Goal: Information Seeking & Learning: Learn about a topic

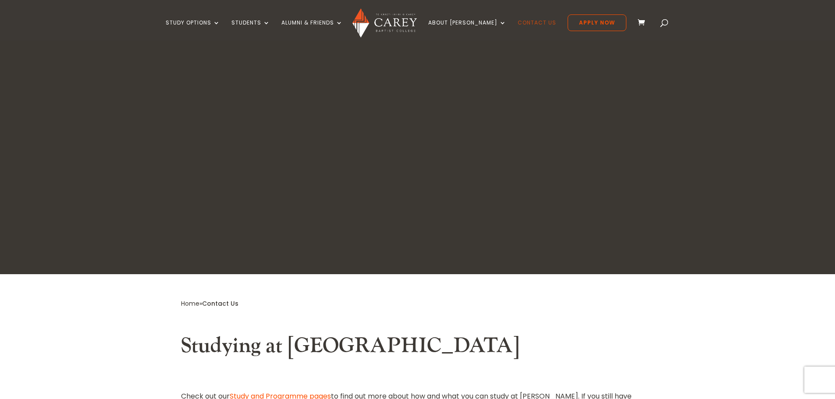
click at [519, 20] on link "Contact Us" at bounding box center [536, 30] width 39 height 21
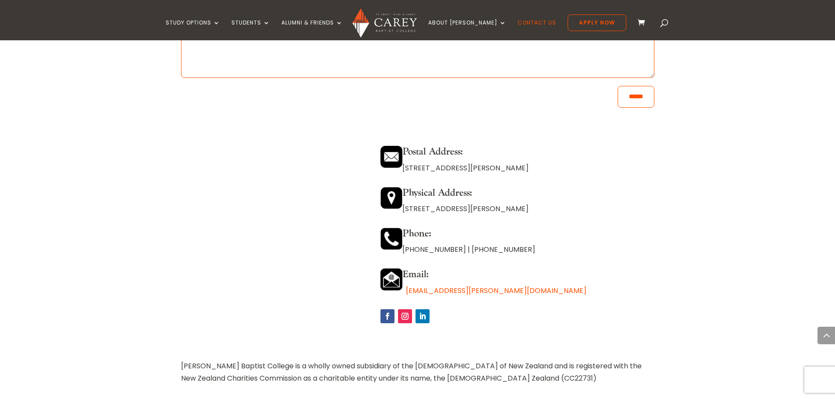
scroll to position [745, 0]
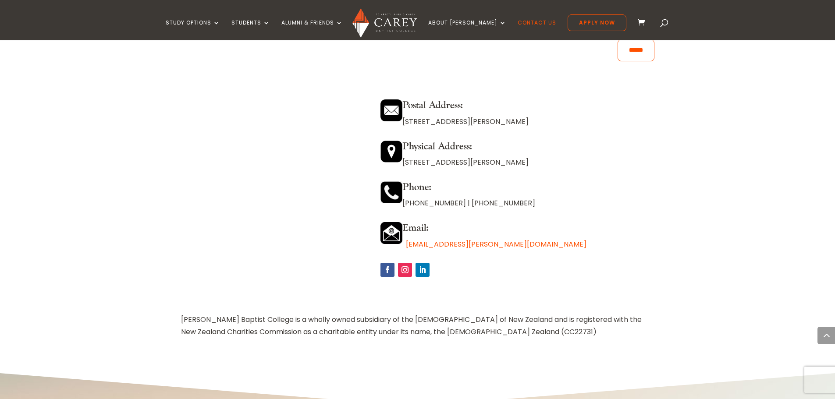
click at [460, 216] on div "Postal Address: [STREET_ADDRESS][PERSON_NAME] Physical Address: [STREET_ADDRESS…" at bounding box center [516, 184] width 273 height 191
drag, startPoint x: 502, startPoint y: 246, endPoint x: 396, endPoint y: 250, distance: 106.1
click at [396, 250] on p "[EMAIL_ADDRESS][PERSON_NAME][DOMAIN_NAME]" at bounding box center [516, 244] width 273 height 12
copy p "[EMAIL_ADDRESS][PERSON_NAME][DOMAIN_NAME]"
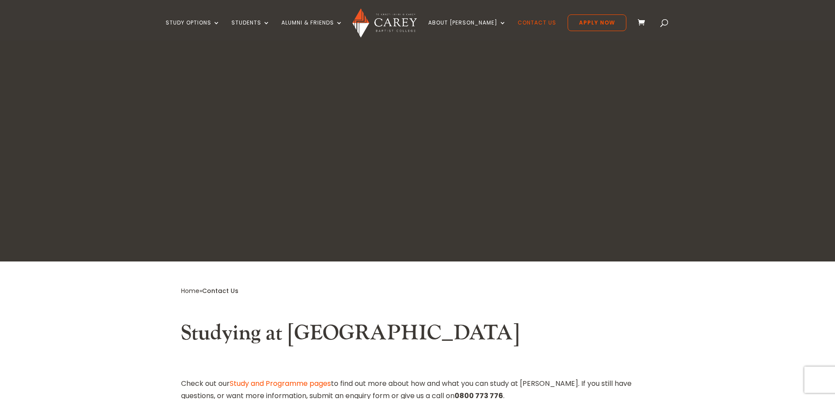
scroll to position [0, 0]
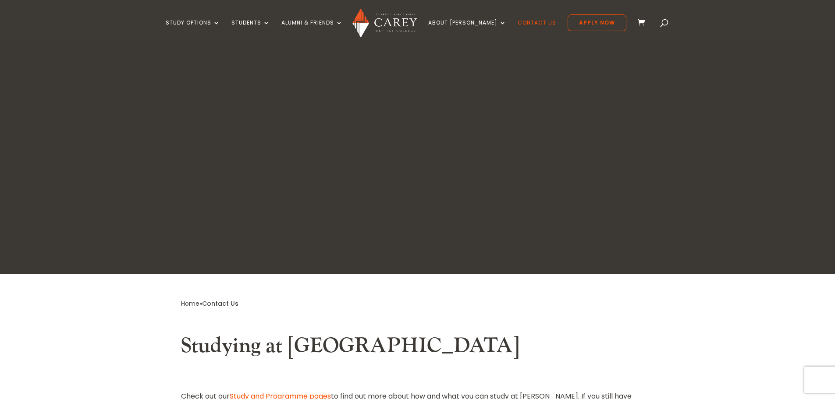
click at [278, 17] on ul "Study Options Certificate in [DEMOGRAPHIC_DATA] Leadership (Micro-credential) I…" at bounding box center [396, 27] width 460 height 26
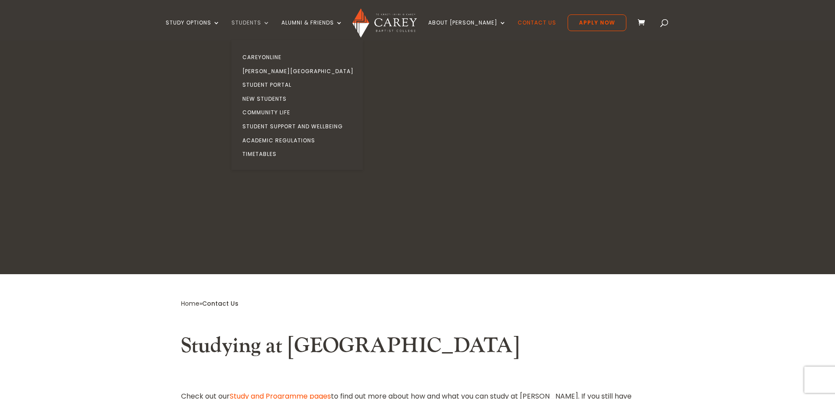
click at [270, 20] on link "Students" at bounding box center [250, 30] width 39 height 21
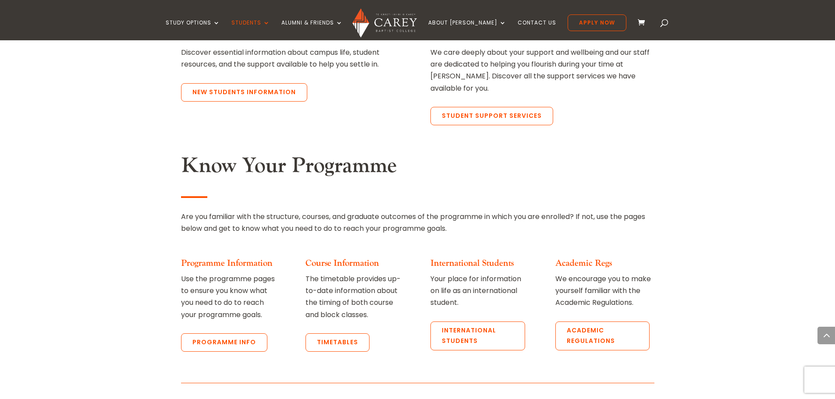
scroll to position [832, 0]
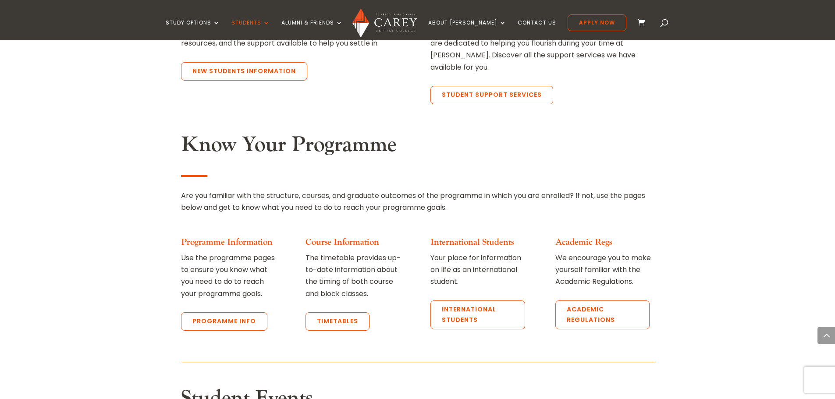
click at [478, 237] on link "International Students" at bounding box center [471, 242] width 83 height 11
click at [478, 301] on link "International students" at bounding box center [477, 315] width 94 height 29
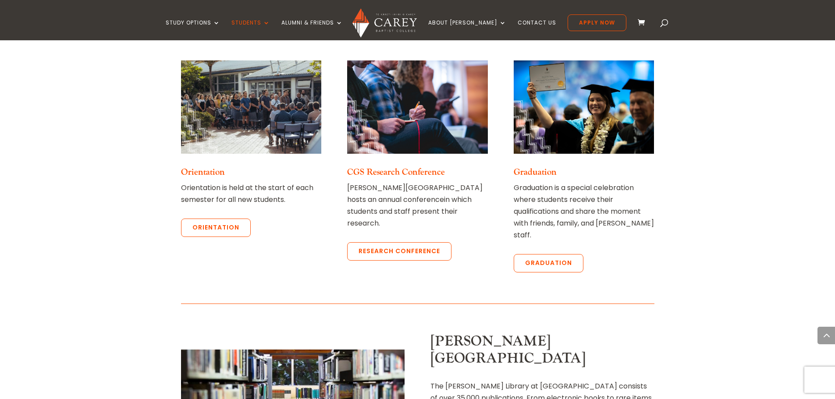
scroll to position [1139, 0]
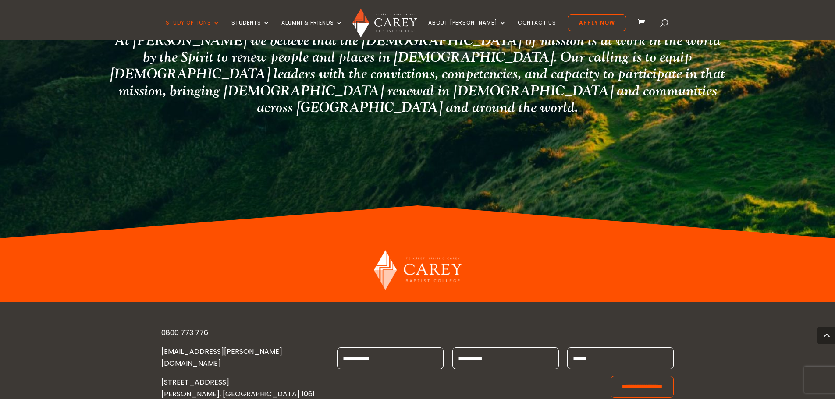
scroll to position [1655, 0]
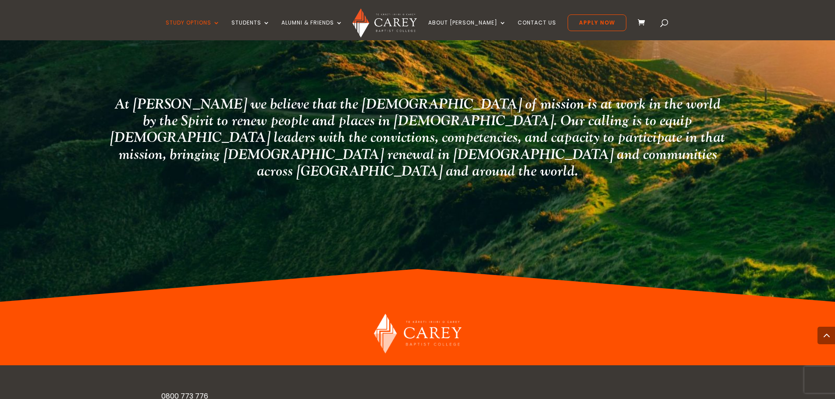
click at [466, 16] on ul "Study Options Certificate in Christian Leadership (Micro-credential) Intermissi…" at bounding box center [396, 27] width 460 height 26
click at [466, 18] on ul "Study Options Certificate in Christian Leadership (Micro-credential) Intermissi…" at bounding box center [396, 27] width 460 height 26
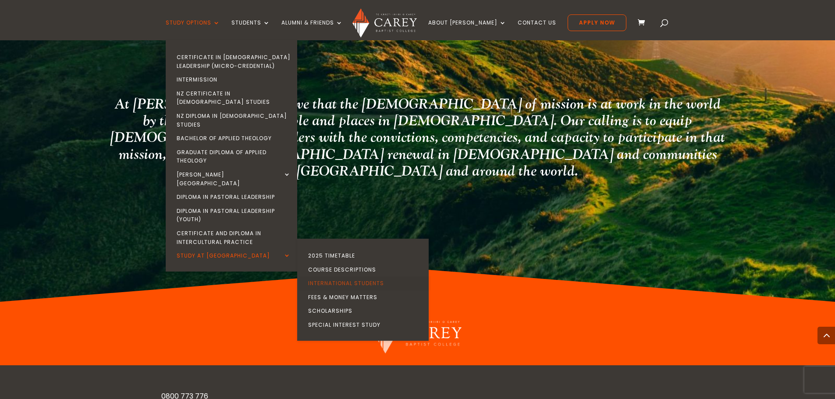
click at [354, 276] on link "International Students" at bounding box center [364, 283] width 131 height 14
click at [373, 276] on link "International Students" at bounding box center [364, 283] width 131 height 14
click at [367, 276] on link "International Students" at bounding box center [364, 283] width 131 height 14
click at [364, 290] on link "Fees & Money Matters" at bounding box center [364, 297] width 131 height 14
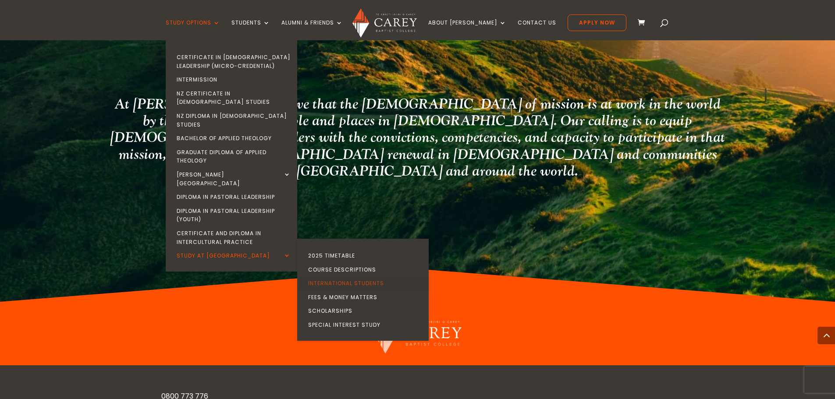
click at [353, 276] on link "International Students" at bounding box center [364, 283] width 131 height 14
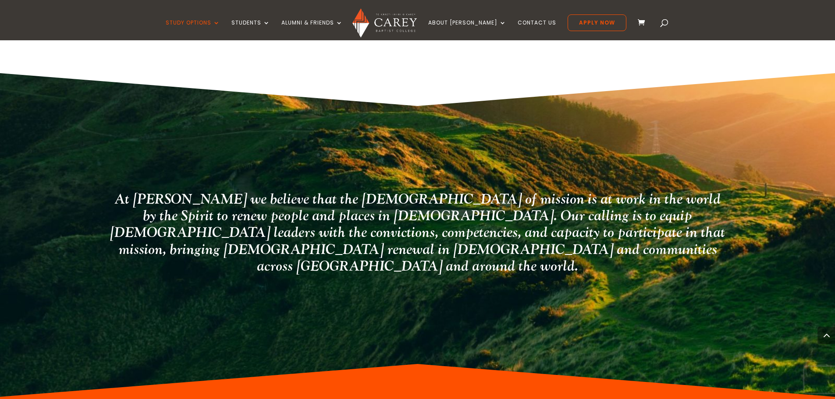
scroll to position [1480, 0]
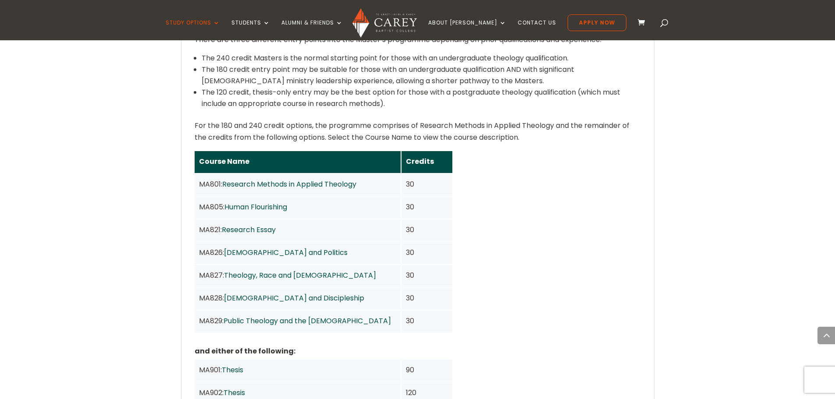
scroll to position [701, 0]
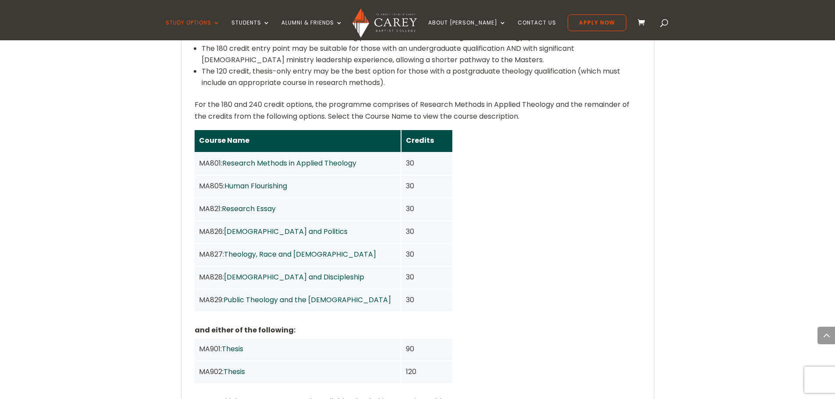
click at [254, 158] on link "Research Methods in Applied Theology" at bounding box center [289, 163] width 134 height 10
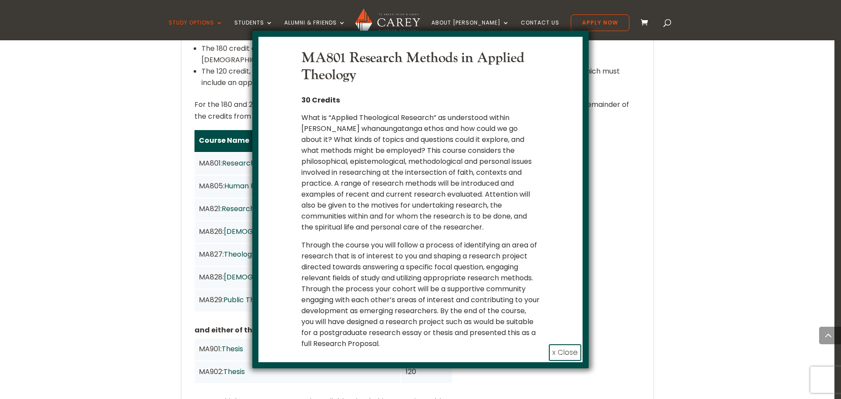
click at [573, 348] on button "x Close" at bounding box center [565, 352] width 32 height 17
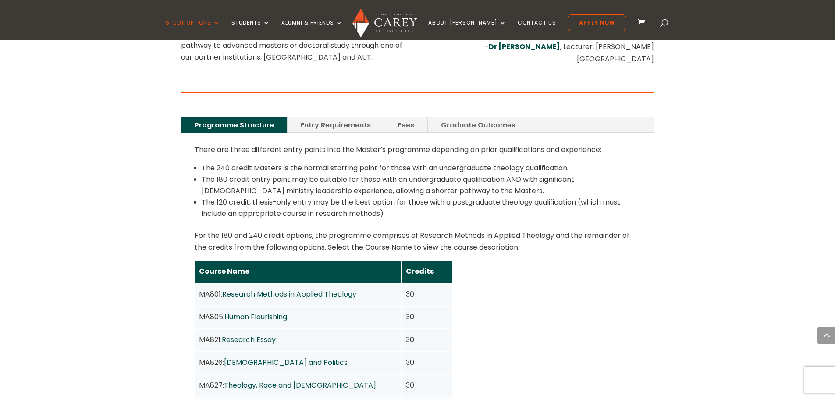
scroll to position [570, 0]
click at [388, 118] on link "Fees" at bounding box center [405, 125] width 43 height 15
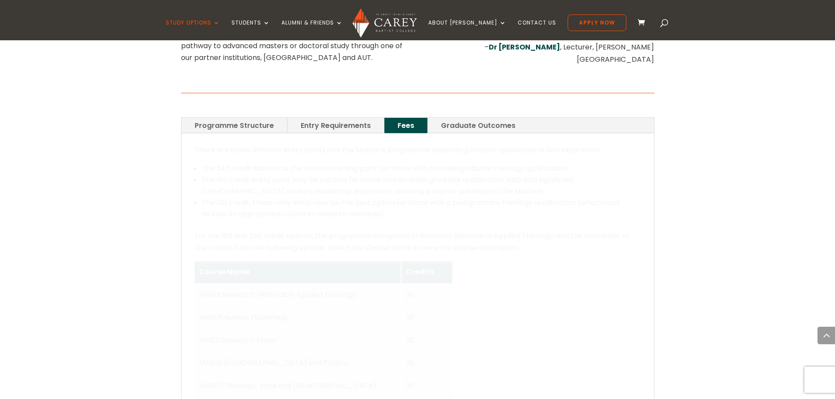
click at [468, 118] on link "Graduate Outcomes" at bounding box center [478, 125] width 101 height 15
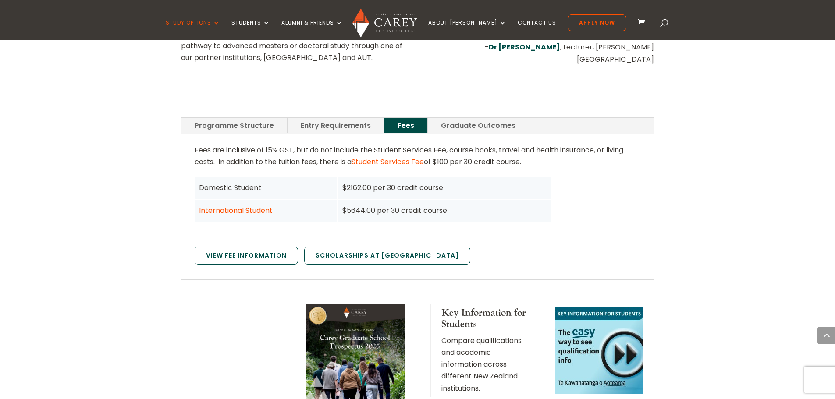
click at [468, 118] on link "Graduate Outcomes" at bounding box center [478, 125] width 101 height 15
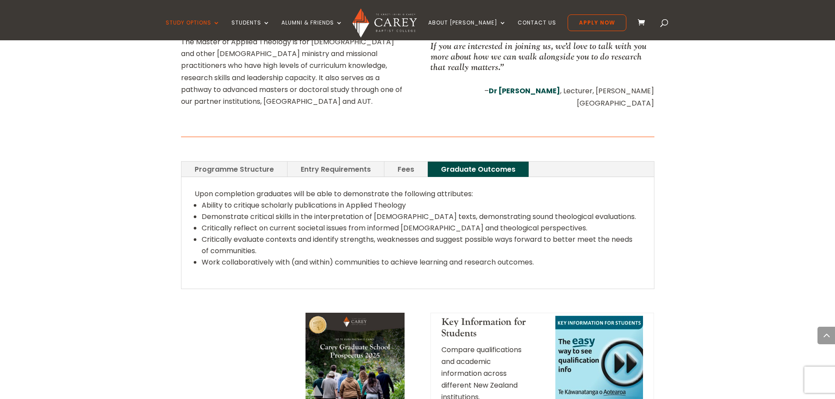
scroll to position [394, 0]
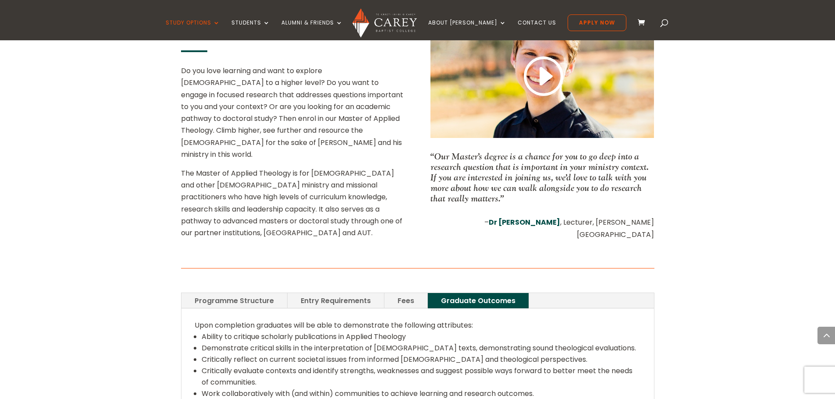
click at [386, 293] on link "Fees" at bounding box center [405, 300] width 43 height 15
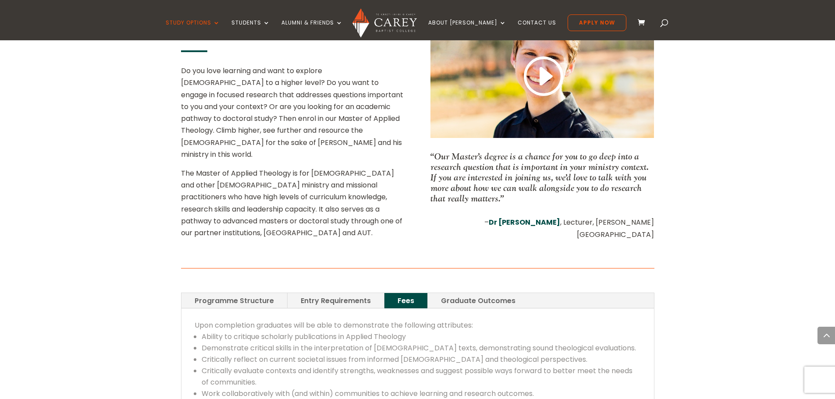
click at [323, 293] on link "Entry Requirements" at bounding box center [335, 300] width 96 height 15
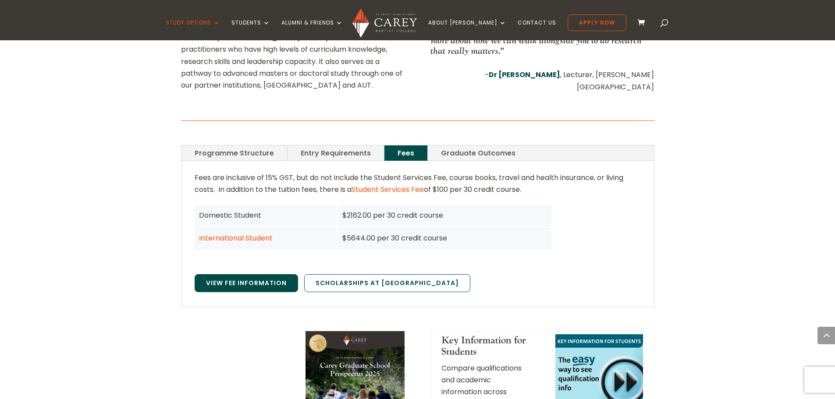
scroll to position [526, 0]
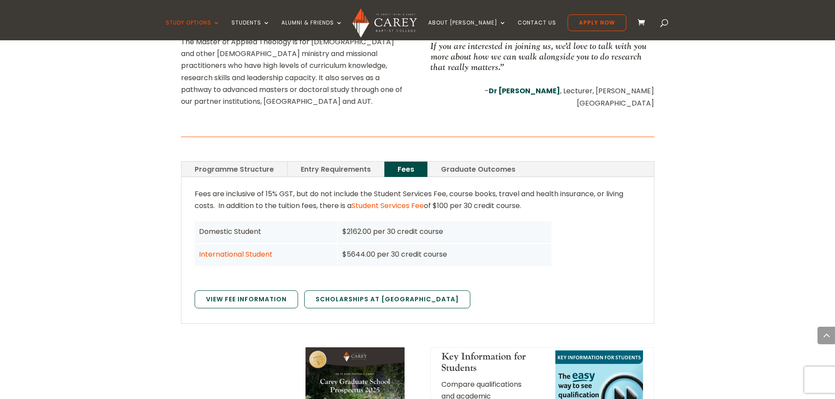
click at [225, 226] on div "Domestic Student" at bounding box center [266, 232] width 134 height 12
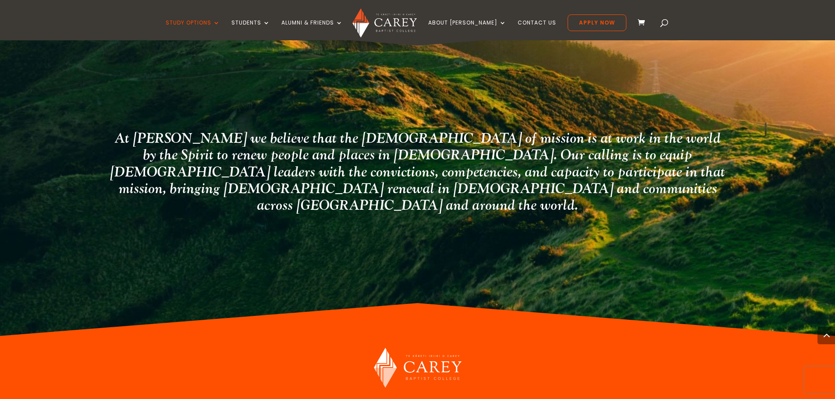
scroll to position [1500, 0]
